Goal: Information Seeking & Learning: Learn about a topic

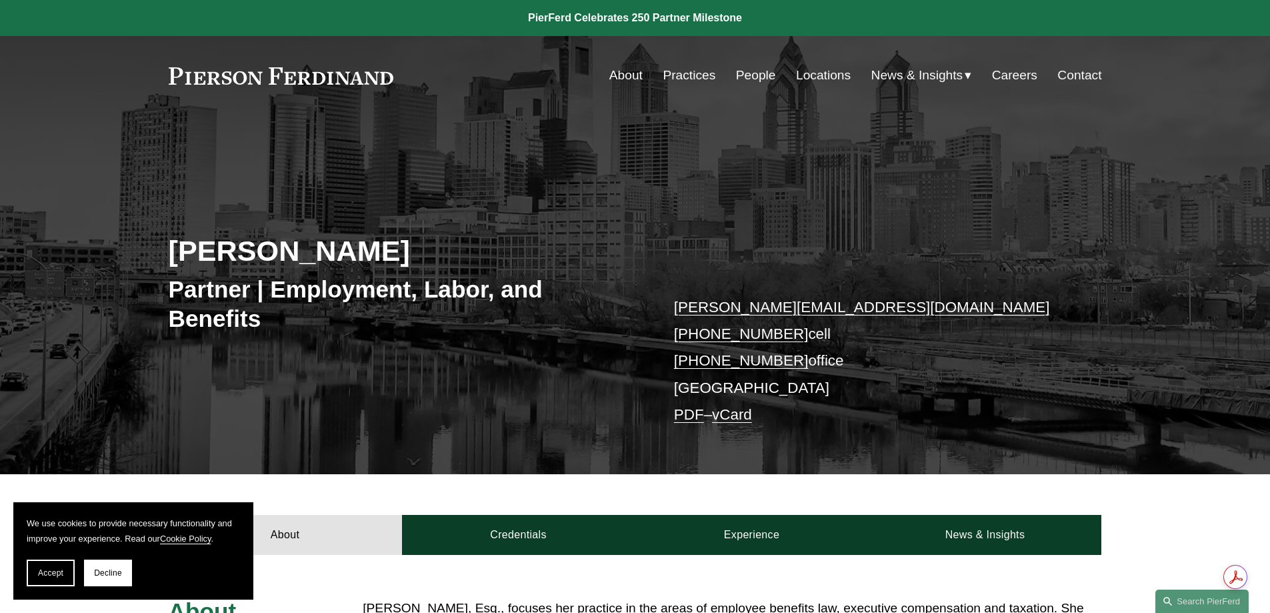
click at [623, 76] on link "About" at bounding box center [625, 75] width 33 height 25
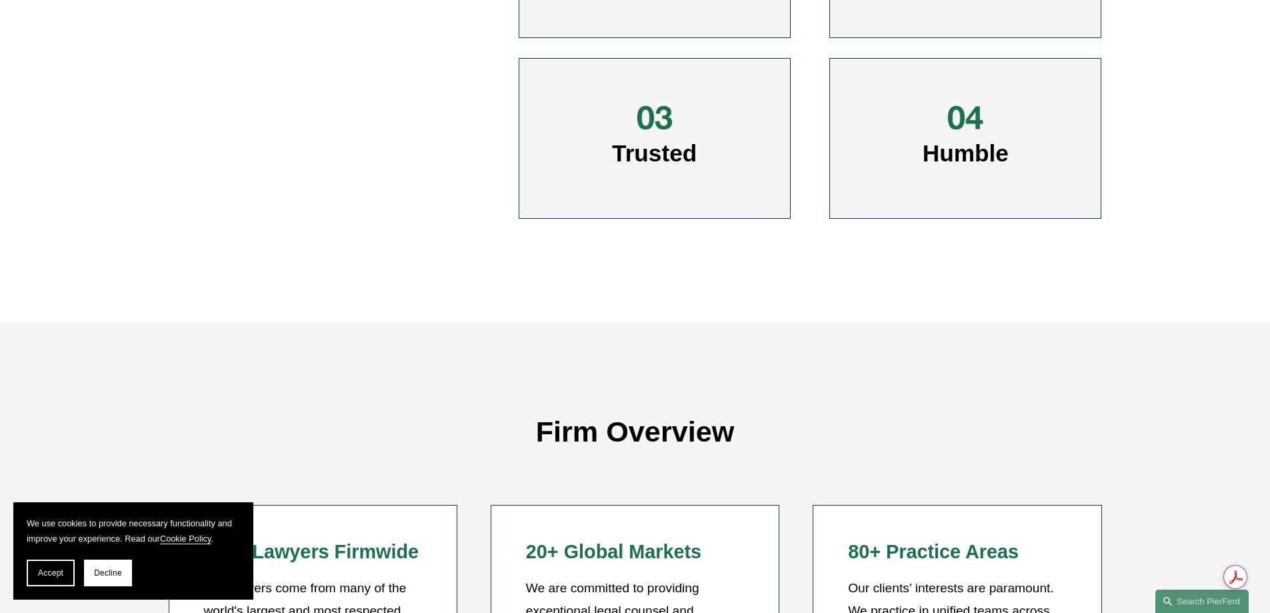
scroll to position [1134, 0]
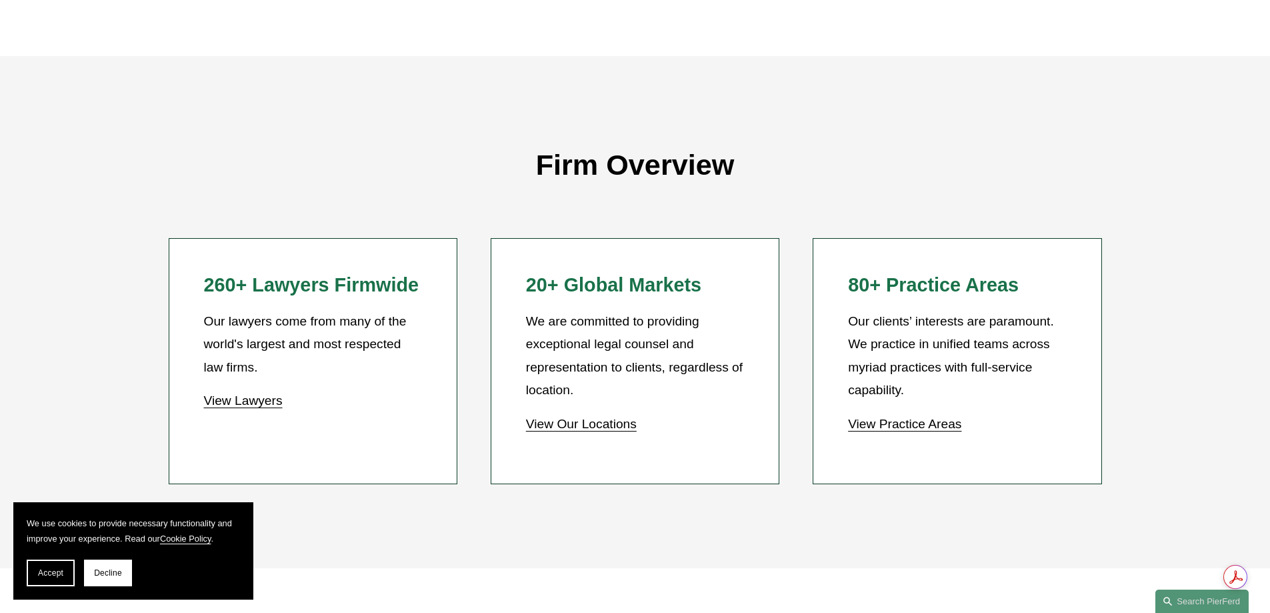
click at [596, 428] on link "View Our Locations" at bounding box center [581, 424] width 111 height 14
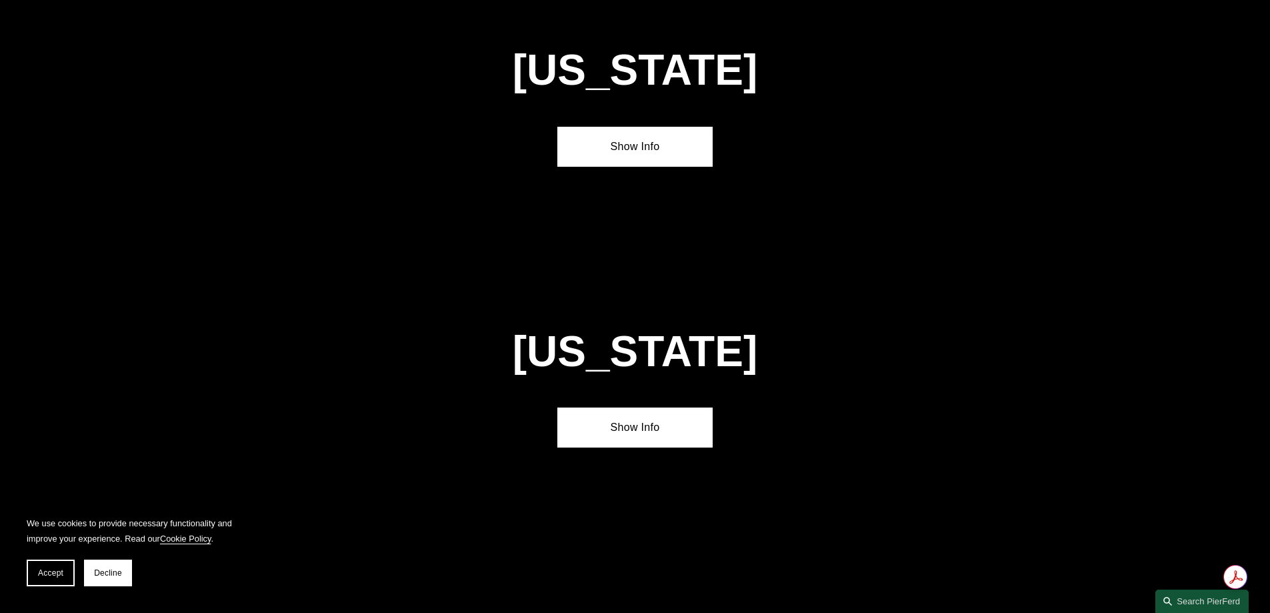
scroll to position [4001, 0]
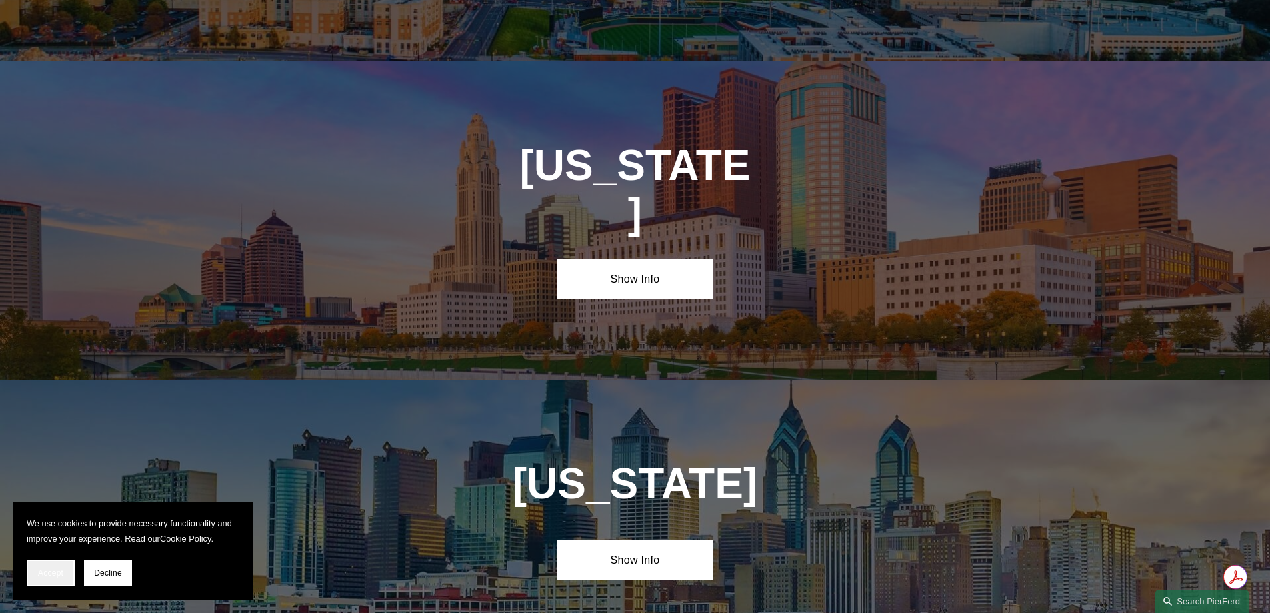
click at [42, 570] on span "Accept" at bounding box center [50, 572] width 25 height 9
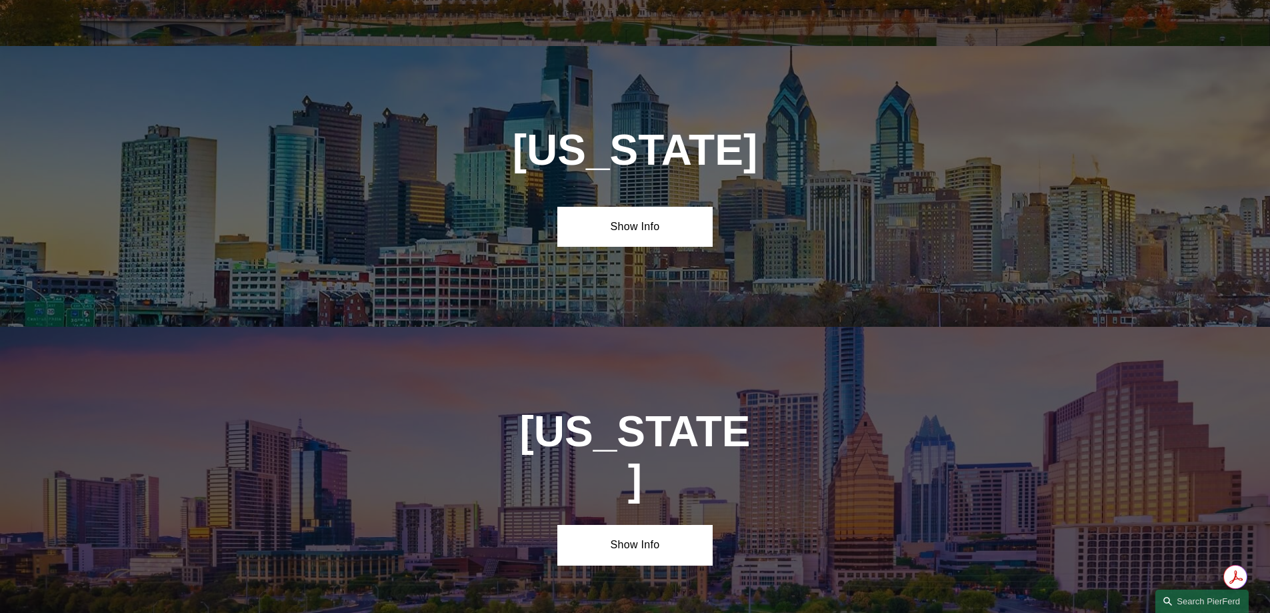
scroll to position [4068, 0]
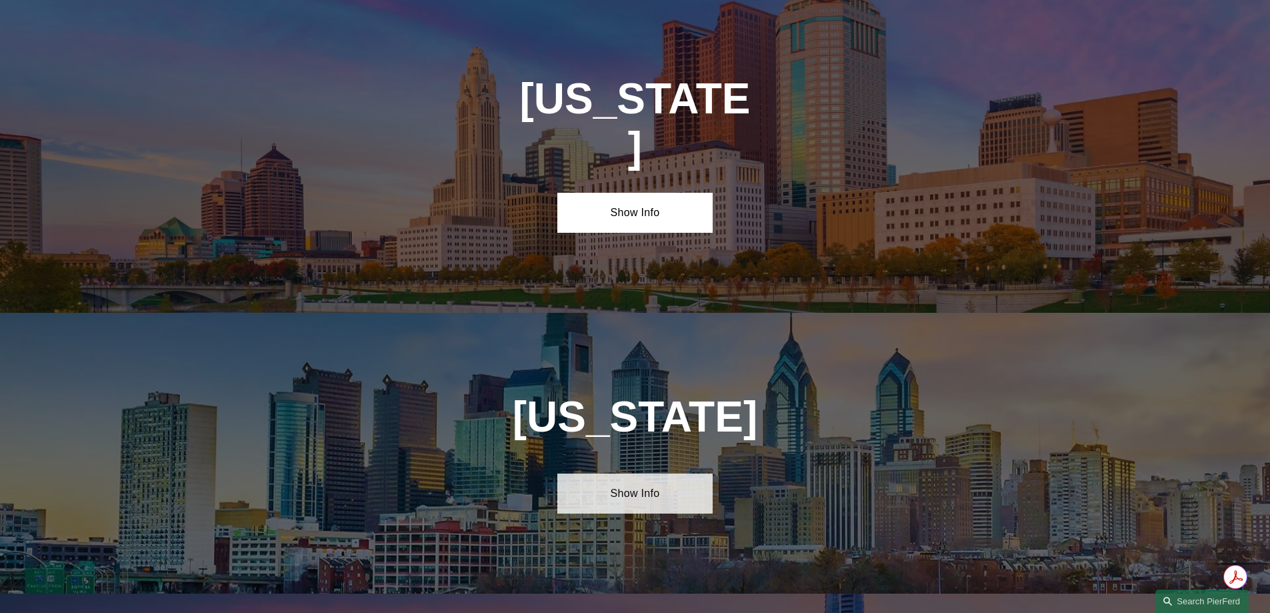
click at [606, 473] on link "Show Info" at bounding box center [634, 493] width 155 height 40
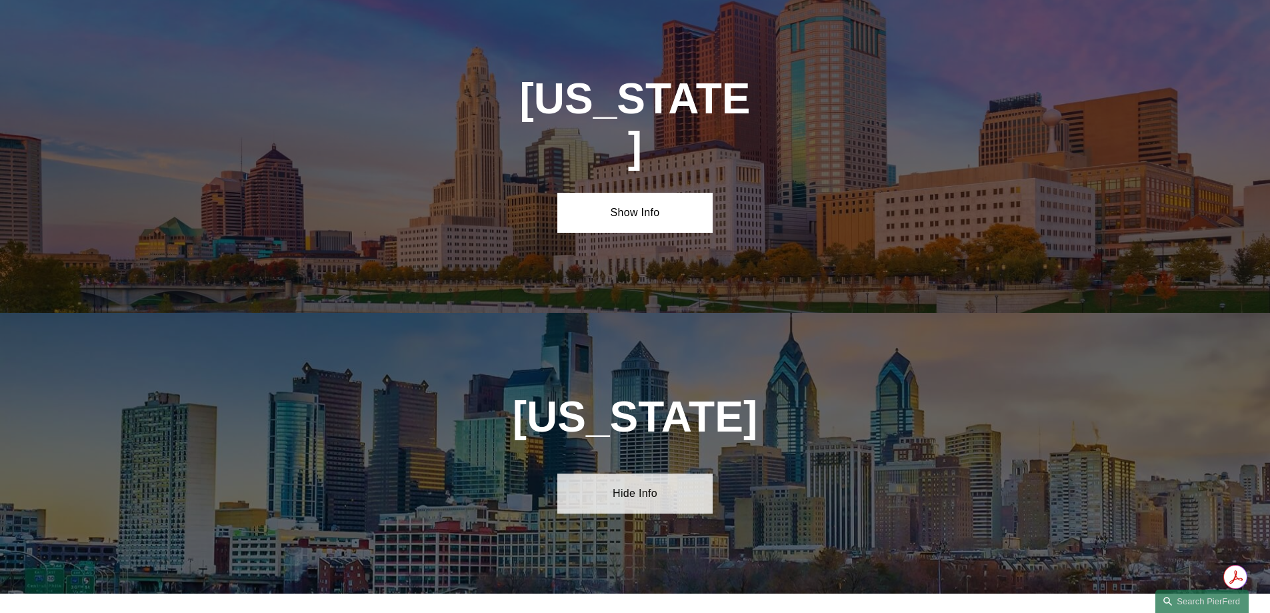
scroll to position [4334, 0]
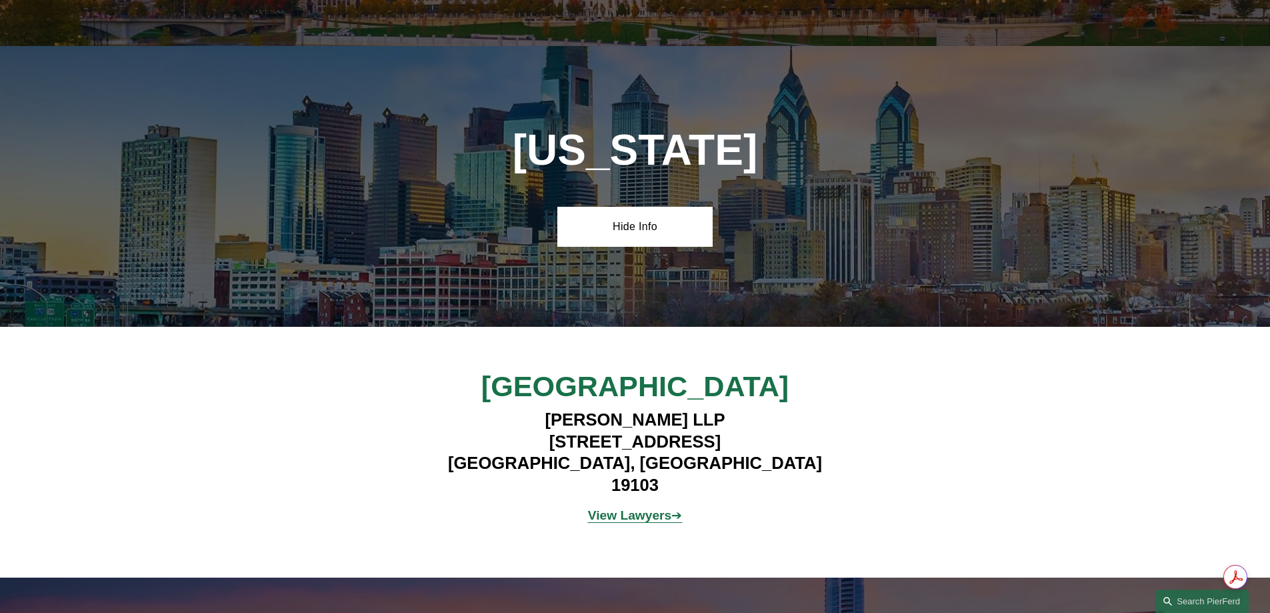
click at [656, 508] on strong "View Lawyers" at bounding box center [630, 515] width 84 height 14
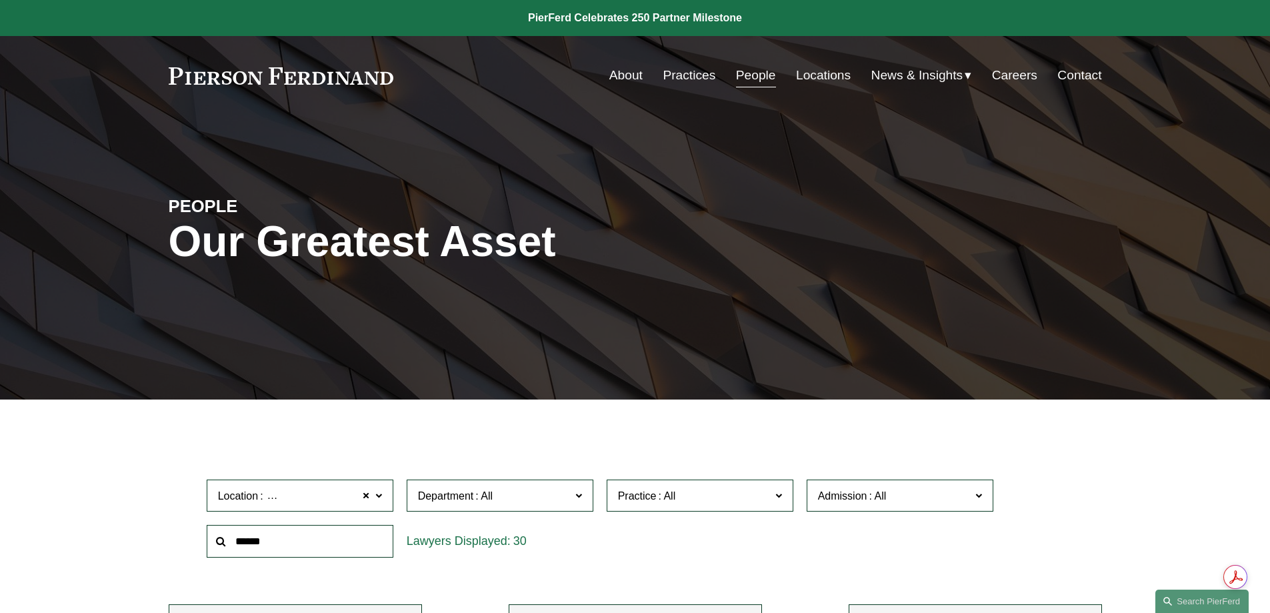
click at [680, 73] on link "Practices" at bounding box center [689, 75] width 53 height 25
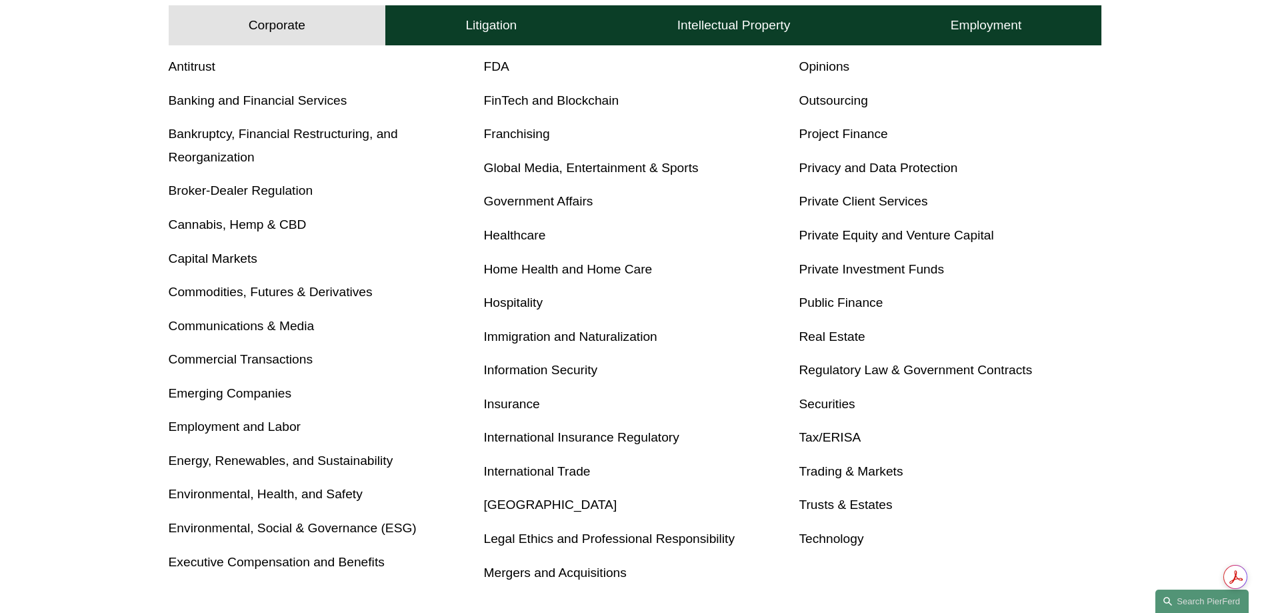
scroll to position [600, 0]
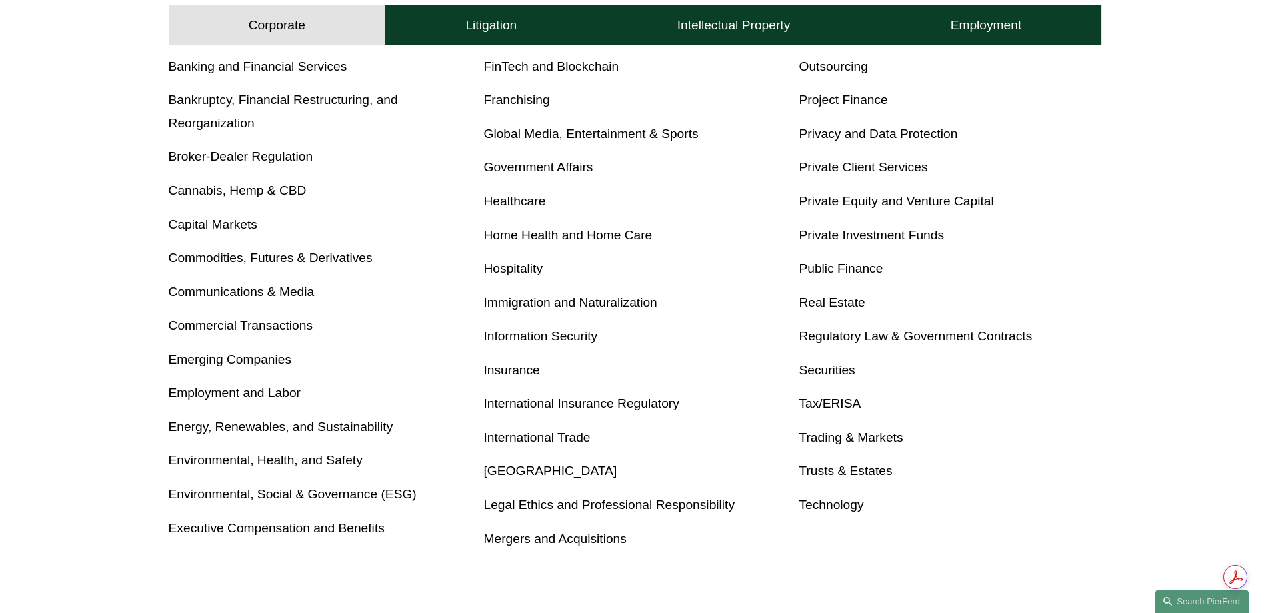
click at [297, 529] on link "Executive Compensation and Benefits" at bounding box center [277, 528] width 216 height 14
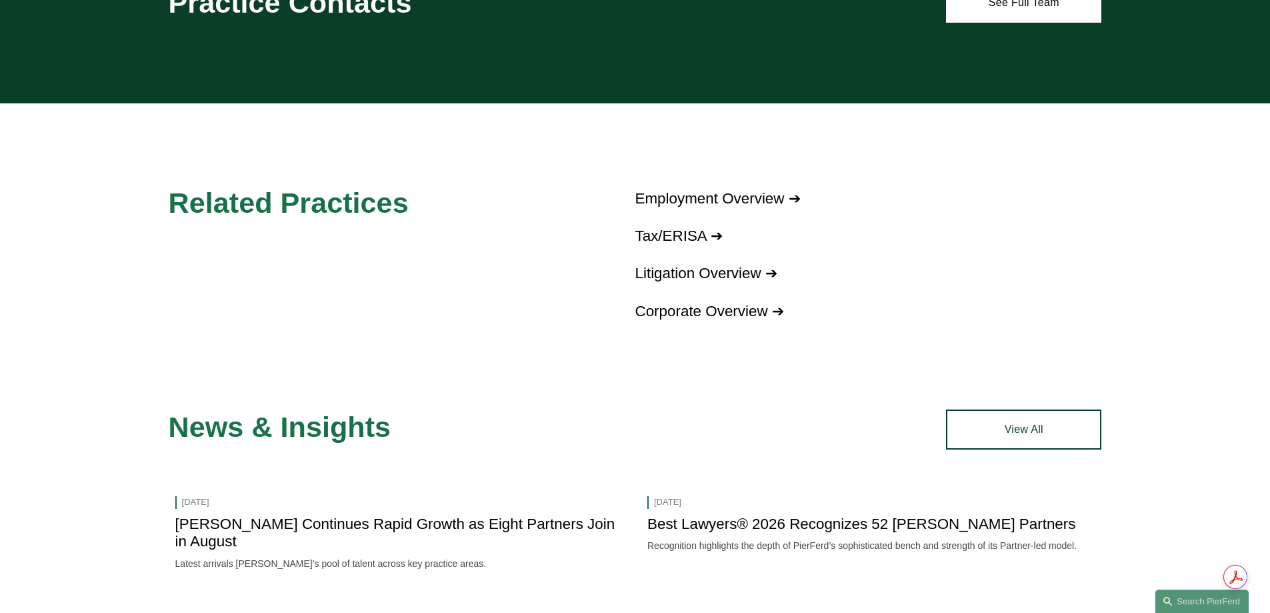
scroll to position [1000, 0]
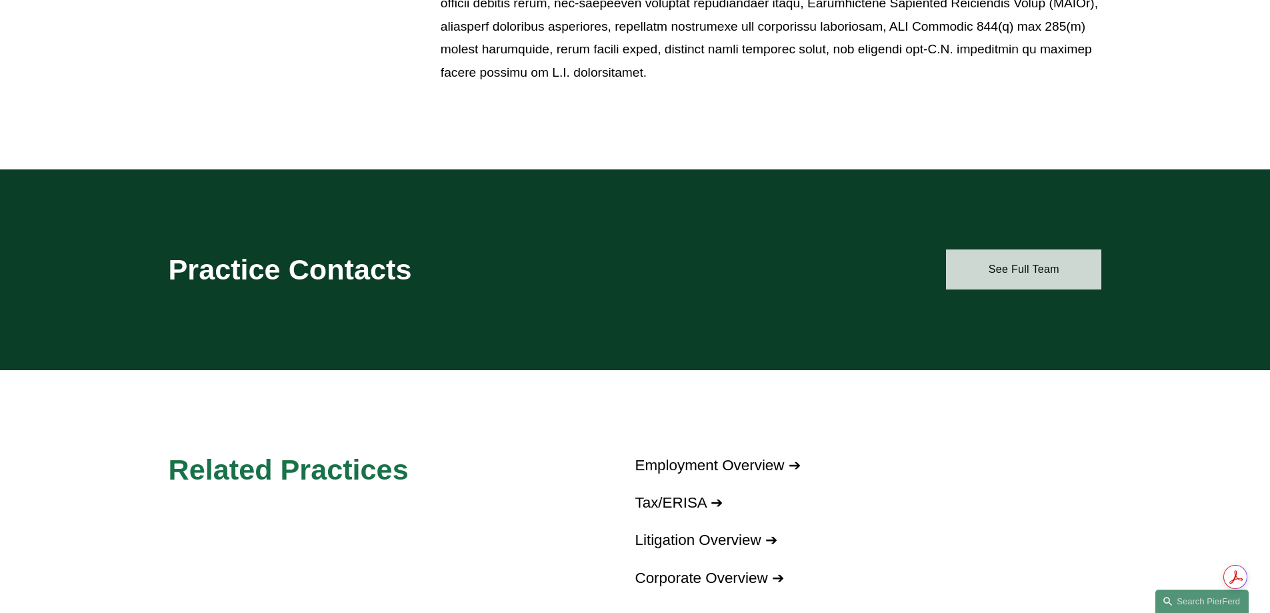
click at [1015, 273] on link "See Full Team" at bounding box center [1023, 269] width 155 height 40
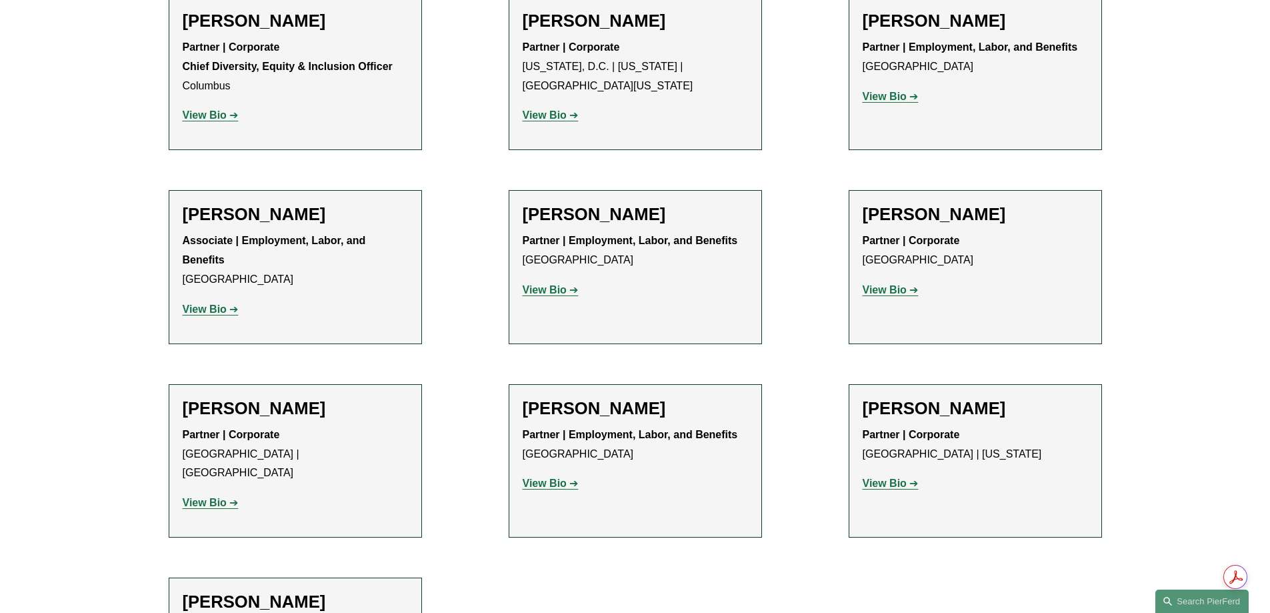
scroll to position [734, 0]
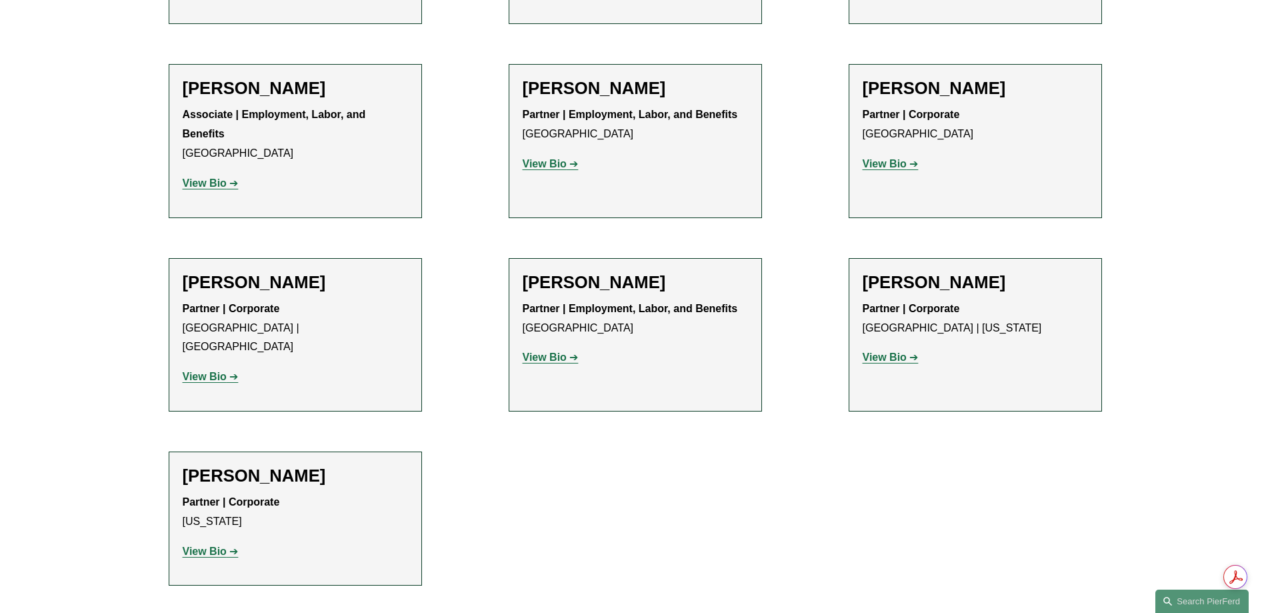
click at [547, 354] on strong "View Bio" at bounding box center [545, 356] width 44 height 11
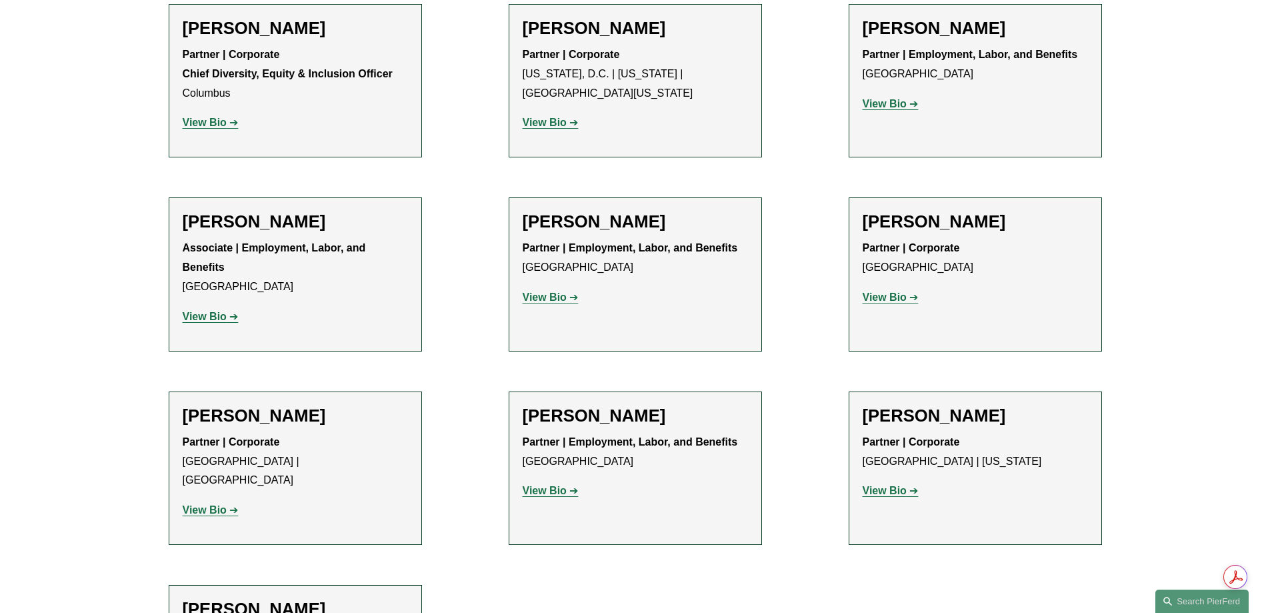
scroll to position [333, 0]
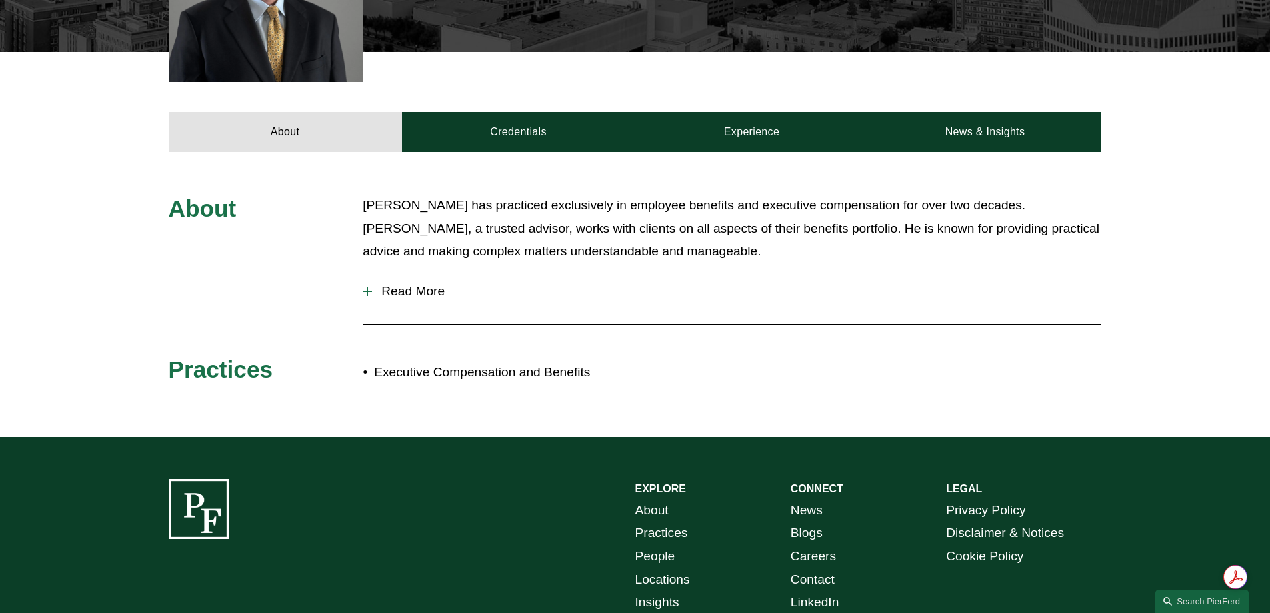
scroll to position [299, 0]
